Goal: Check status: Check status

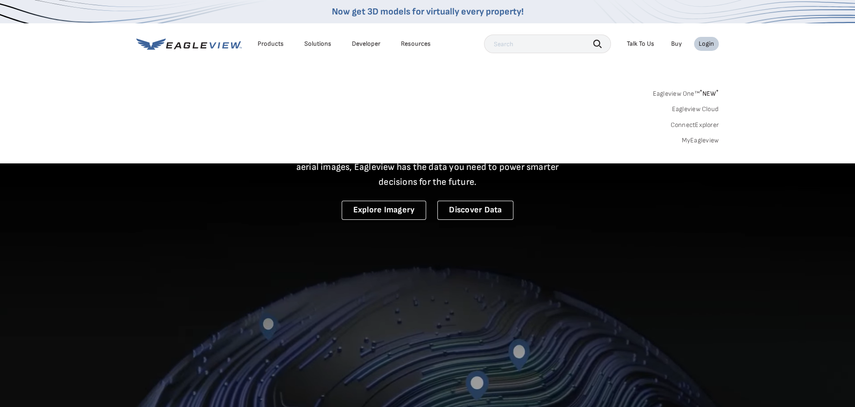
click at [192, 49] on icon at bounding box center [189, 44] width 106 height 12
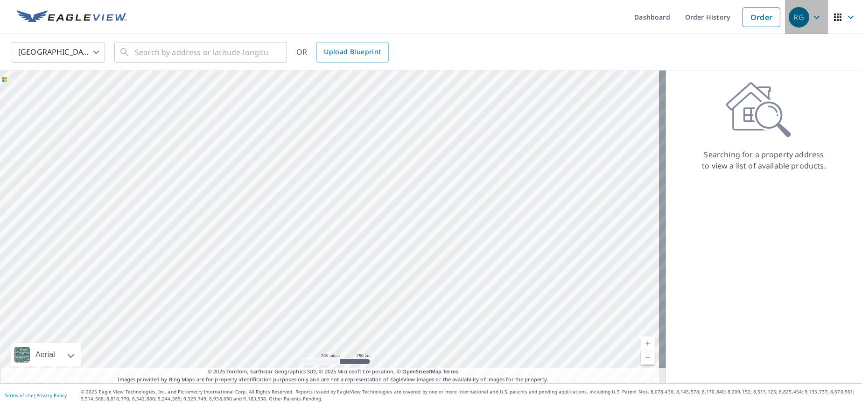
click at [812, 19] on icon "button" at bounding box center [817, 17] width 11 height 11
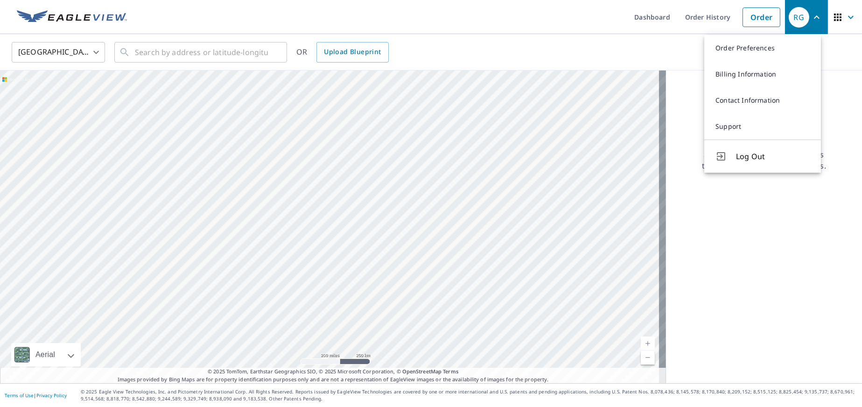
click at [834, 18] on icon "button" at bounding box center [838, 17] width 11 height 11
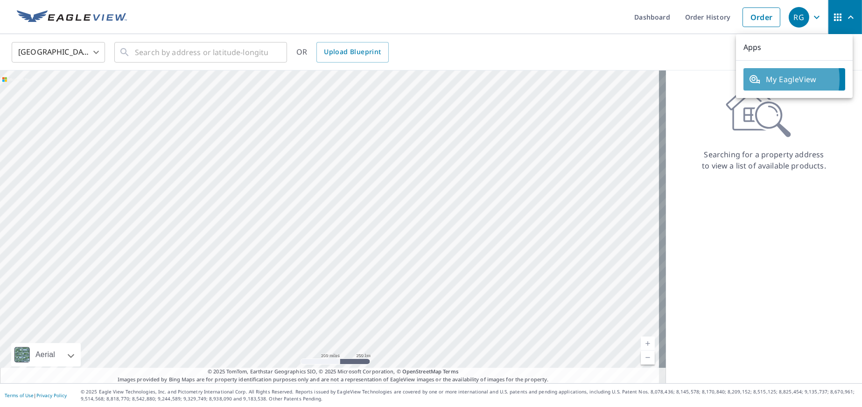
click at [764, 79] on span "My EagleView" at bounding box center [794, 79] width 91 height 11
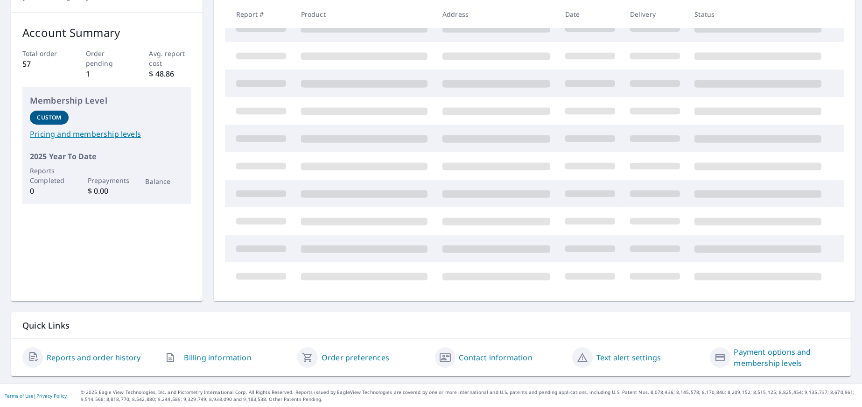
scroll to position [36, 0]
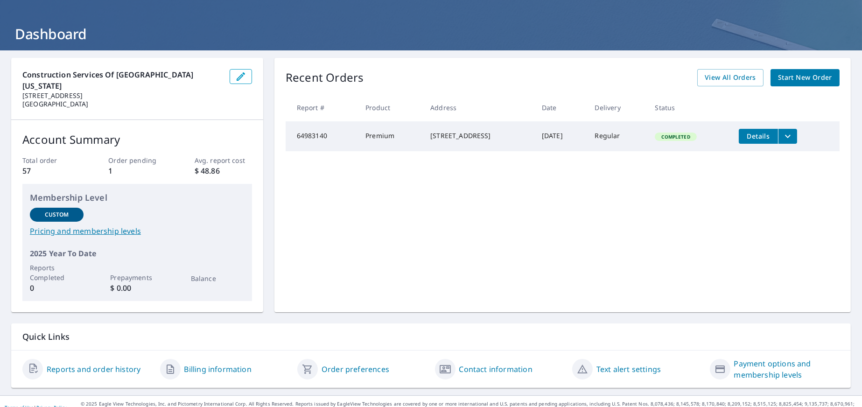
click at [77, 364] on link "Reports and order history" at bounding box center [94, 369] width 94 height 11
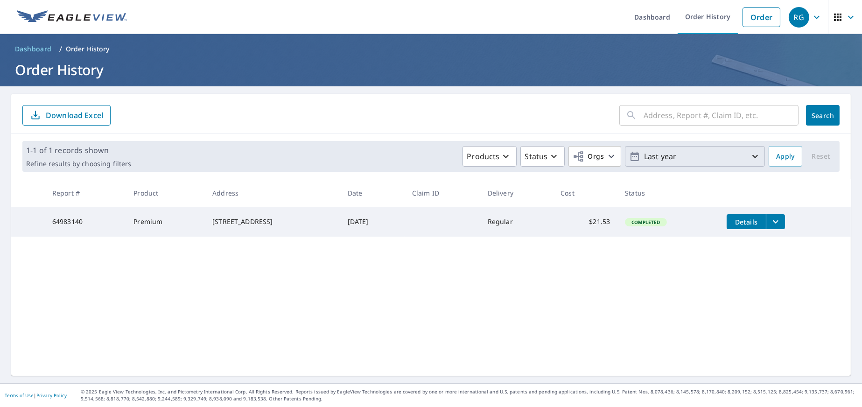
click at [741, 153] on p "Last year" at bounding box center [695, 156] width 109 height 16
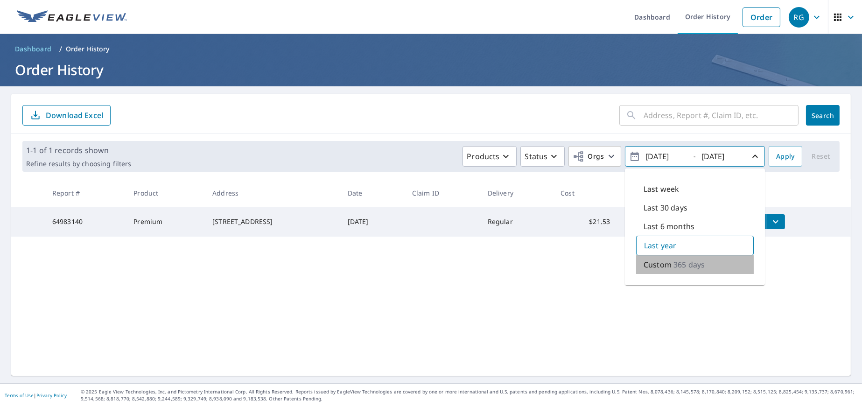
click at [658, 267] on p "Custom" at bounding box center [658, 264] width 28 height 11
click at [684, 264] on p "365 days" at bounding box center [689, 264] width 31 height 11
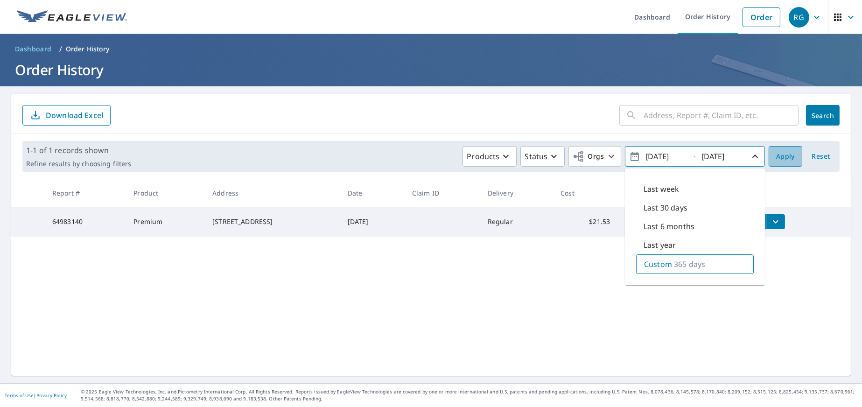
click at [786, 155] on span "Apply" at bounding box center [785, 157] width 19 height 12
